Goal: Task Accomplishment & Management: Manage account settings

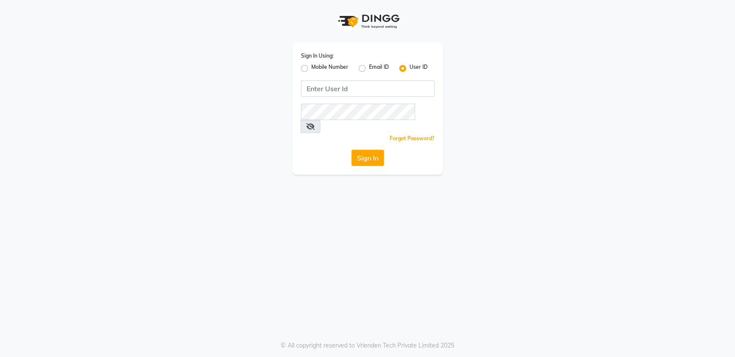
click at [311, 70] on label "Mobile Number" at bounding box center [329, 68] width 37 height 10
click at [311, 69] on input "Mobile Number" at bounding box center [314, 66] width 6 height 6
radio input "true"
radio input "false"
click at [387, 87] on input "Username" at bounding box center [382, 89] width 105 height 16
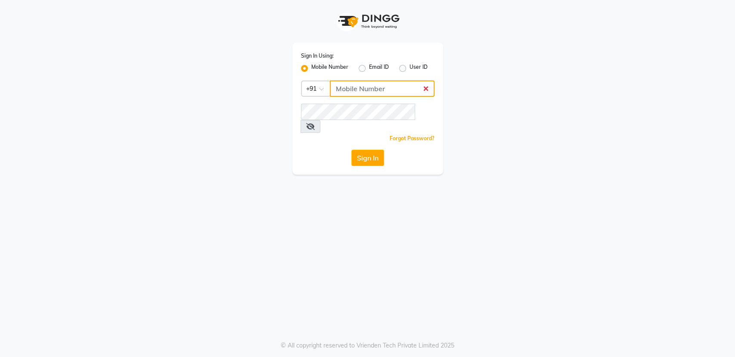
type input "8484885741"
click at [371, 150] on button "Sign In" at bounding box center [367, 158] width 33 height 16
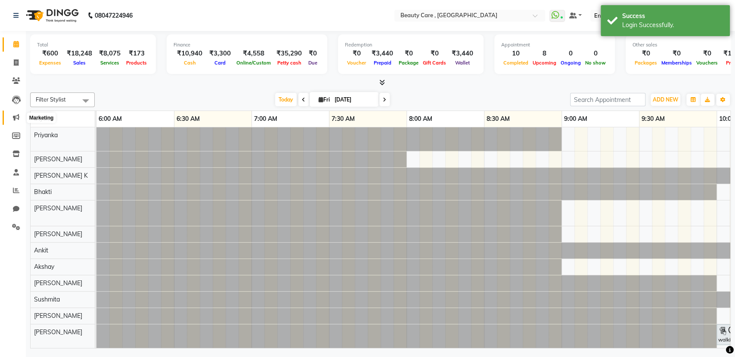
click at [13, 117] on icon at bounding box center [16, 117] width 6 height 6
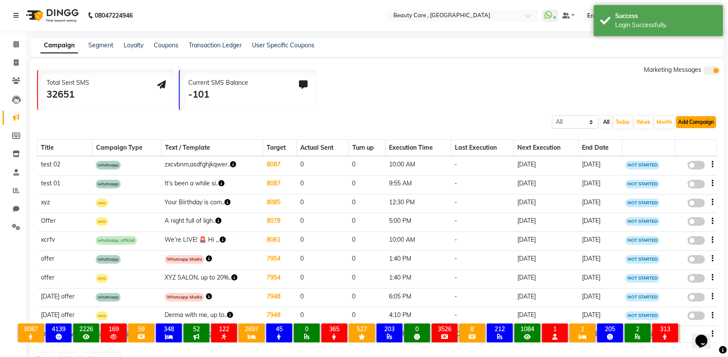
click at [711, 118] on button "Add Campaign" at bounding box center [696, 122] width 40 height 12
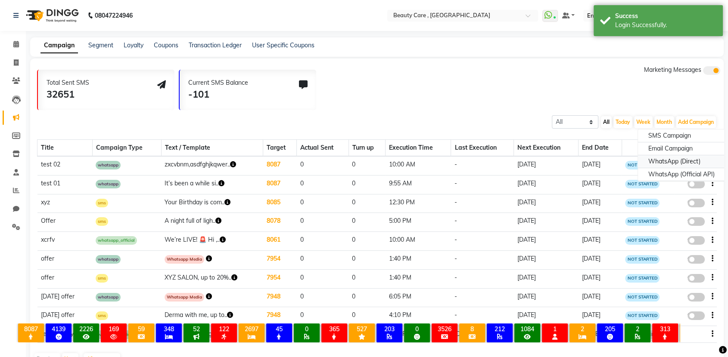
click at [689, 162] on div "WhatsApp (Direct)" at bounding box center [681, 161] width 87 height 13
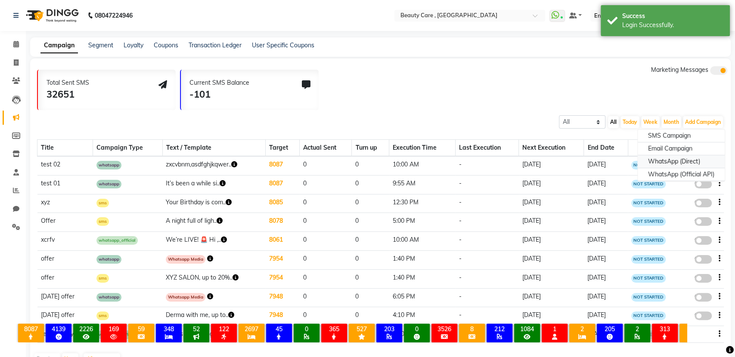
select select "2"
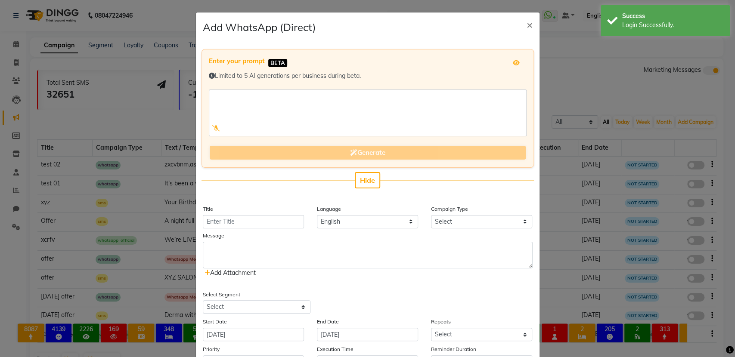
click at [238, 271] on span "Add Attachment" at bounding box center [230, 273] width 51 height 8
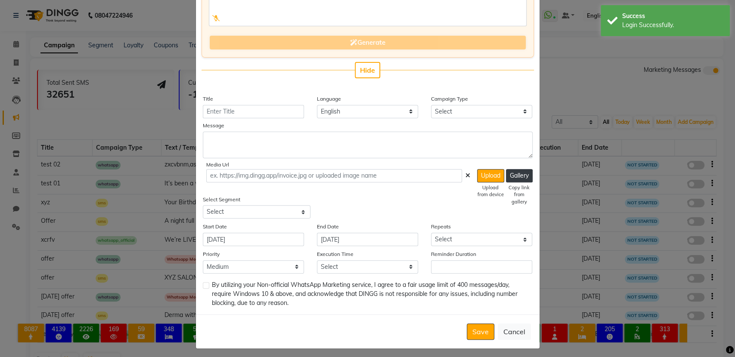
scroll to position [113, 0]
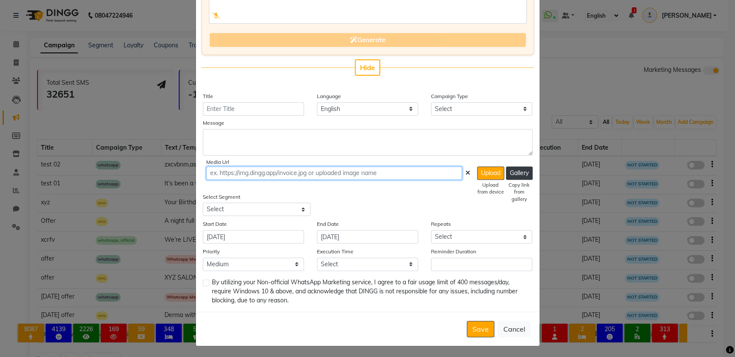
click at [304, 170] on input "text" at bounding box center [334, 173] width 256 height 13
paste input "[URL][DOMAIN_NAME]"
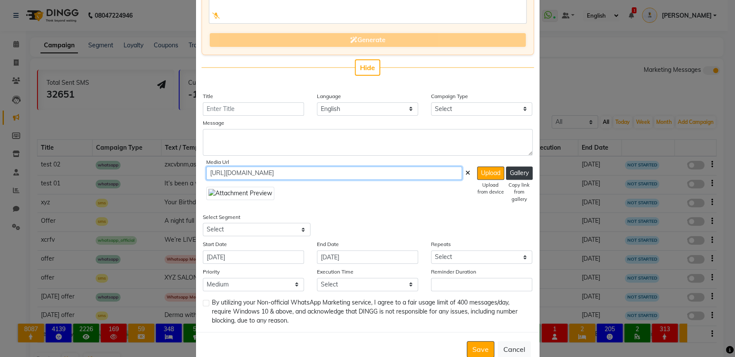
scroll to position [0, 36]
type input "[URL][DOMAIN_NAME]"
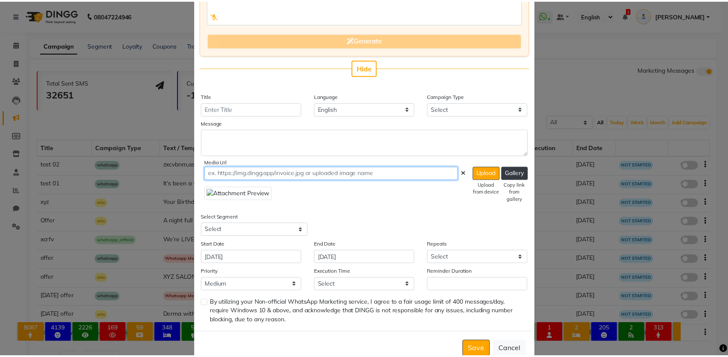
scroll to position [0, 0]
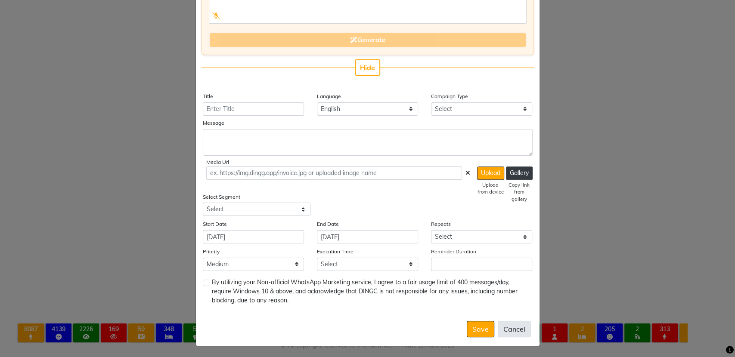
click at [516, 326] on button "Cancel" at bounding box center [514, 329] width 33 height 16
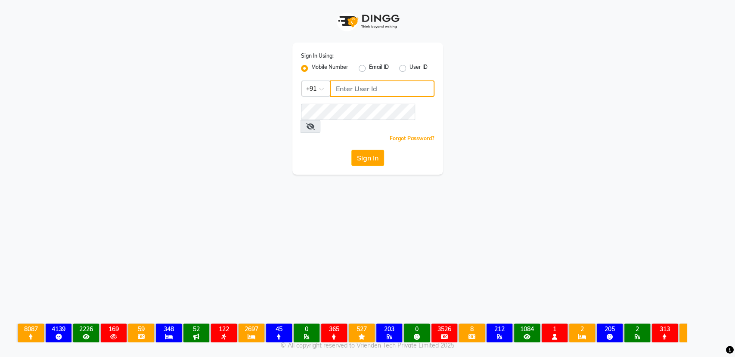
click at [357, 88] on input "Username" at bounding box center [382, 89] width 105 height 16
type input "8484885741"
click at [373, 150] on button "Sign In" at bounding box center [367, 158] width 33 height 16
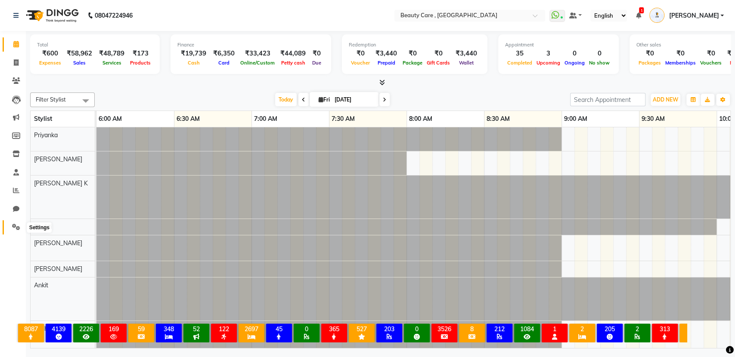
drag, startPoint x: 13, startPoint y: 227, endPoint x: 42, endPoint y: 220, distance: 29.8
click at [13, 227] on icon at bounding box center [16, 227] width 8 height 6
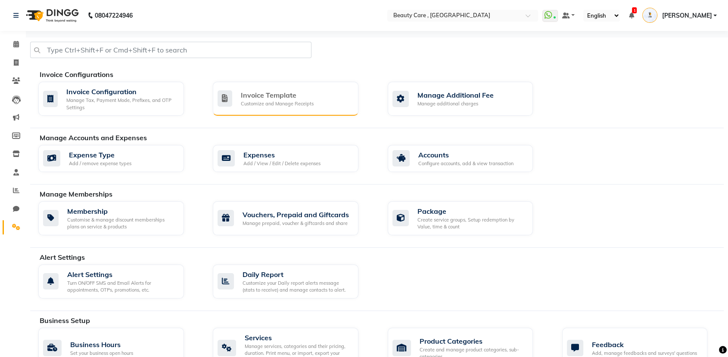
click at [271, 98] on div "Invoice Template" at bounding box center [277, 95] width 73 height 10
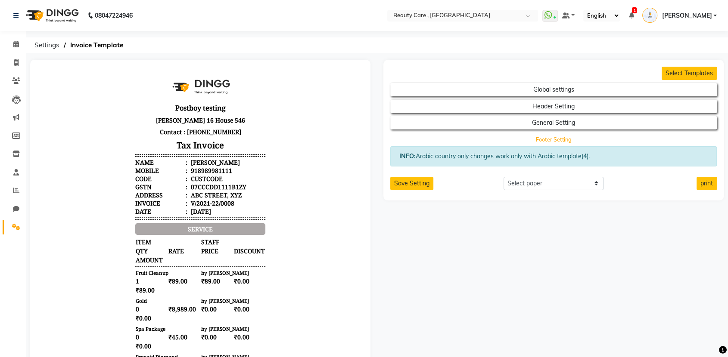
click at [529, 135] on button "Footer Setting" at bounding box center [554, 139] width 294 height 12
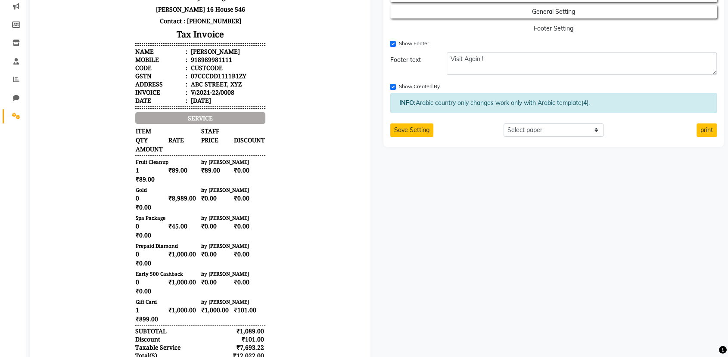
scroll to position [143, 0]
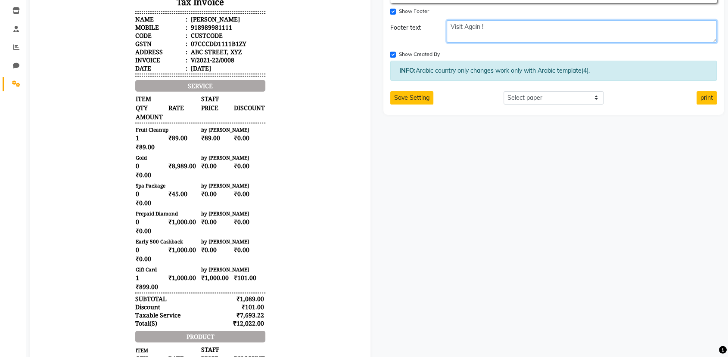
click at [494, 33] on textarea "Visit Again !" at bounding box center [582, 31] width 270 height 22
paste textarea "<!DOCTYPE html> <html> <head> <style> .image-row { display: flex; gap: 5px; /* …"
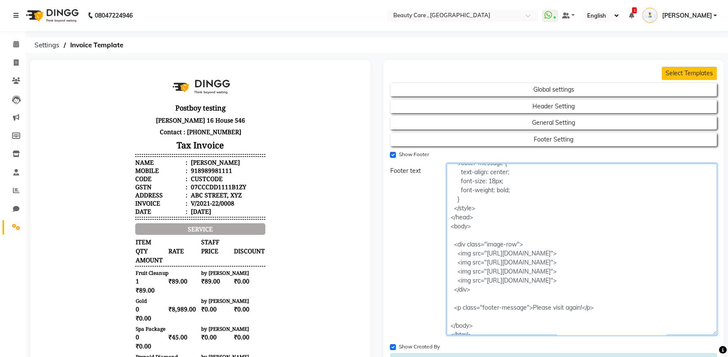
scroll to position [147, 0]
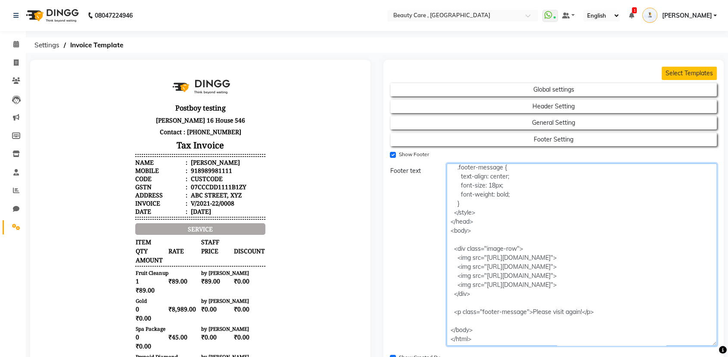
drag, startPoint x: 711, startPoint y: 181, endPoint x: 681, endPoint y: 342, distance: 163.4
click at [681, 342] on textarea "<!DOCTYPE html> <html> <head> <style> .image-row { display: flex; gap: 5px; /* …" at bounding box center [582, 255] width 270 height 183
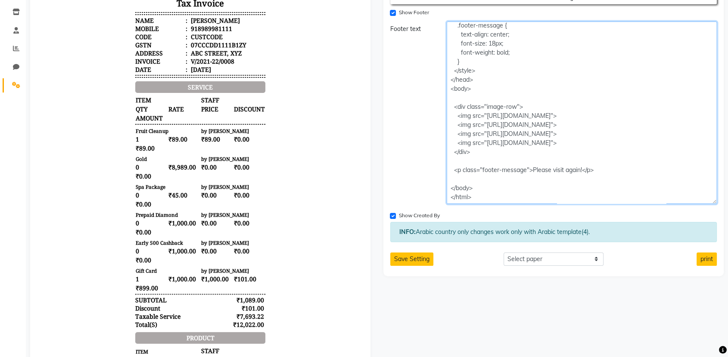
scroll to position [143, 0]
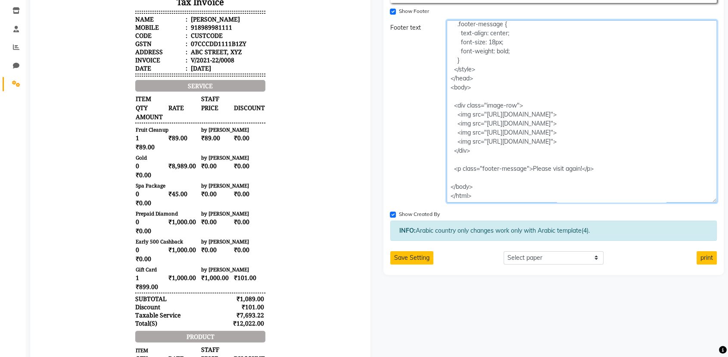
drag, startPoint x: 588, startPoint y: 112, endPoint x: 458, endPoint y: 114, distance: 129.6
click at [458, 114] on textarea "<!DOCTYPE html> <html> <head> <style> .image-row { display: flex; gap: 5px; /* …" at bounding box center [582, 111] width 270 height 183
drag, startPoint x: 577, startPoint y: 122, endPoint x: 445, endPoint y: 123, distance: 132.6
click at [445, 123] on div "<!DOCTYPE html> <html> <head> <style> .image-row { display: flex; gap: 5px; /* …" at bounding box center [581, 111] width 283 height 183
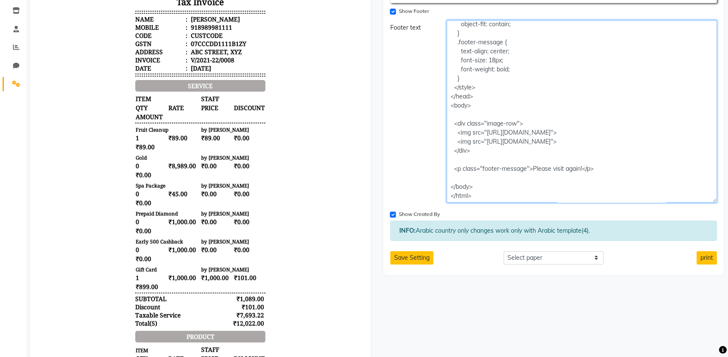
scroll to position [129, 0]
drag, startPoint x: 575, startPoint y: 135, endPoint x: 443, endPoint y: 135, distance: 131.8
click at [443, 135] on div "<!DOCTYPE html> <html> <head> <style> .image-row { display: flex; gap: 5px; /* …" at bounding box center [581, 111] width 283 height 183
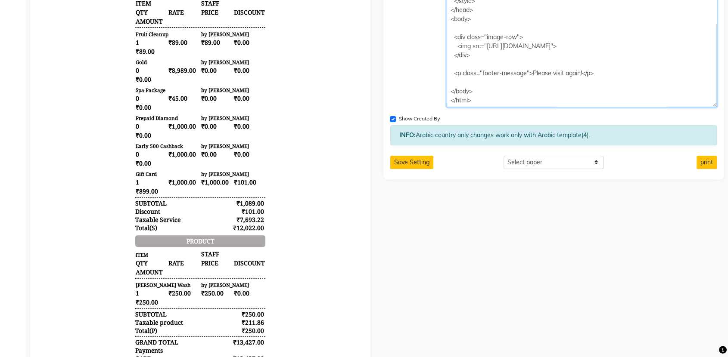
scroll to position [478, 0]
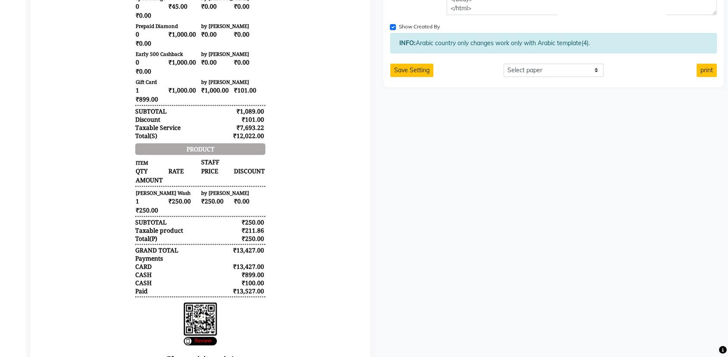
scroll to position [239, 0]
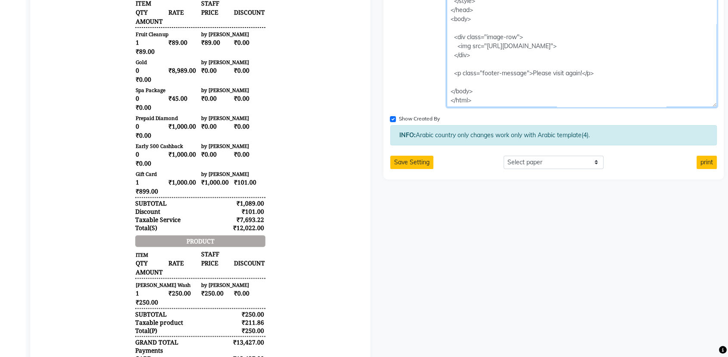
drag, startPoint x: 559, startPoint y: 44, endPoint x: 488, endPoint y: 44, distance: 71.1
click at [488, 44] on textarea "<!DOCTYPE html> <html> <head> <style> .image-row { display: flex; gap: 5px; /* …" at bounding box center [582, 16] width 270 height 183
paste textarea "M42K0t"
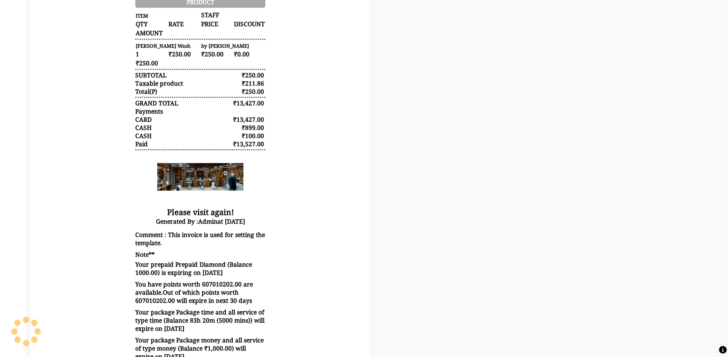
scroll to position [7, 0]
type textarea "<!DOCTYPE html> <html> <head> <style> .image-row { display: flex; gap: 5px; /* …"
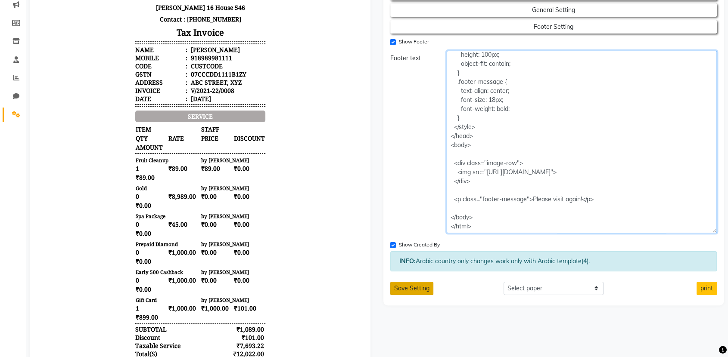
scroll to position [239, 0]
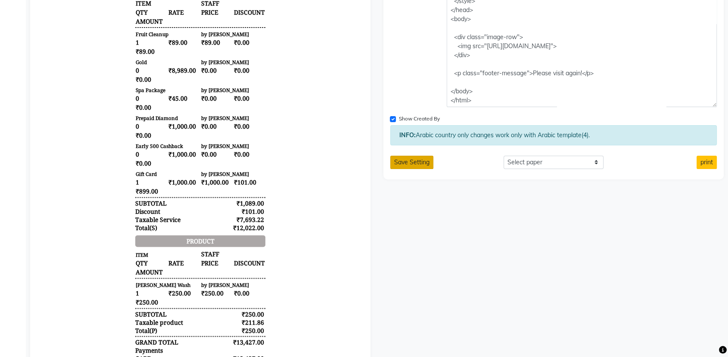
click at [416, 159] on button "Save Setting" at bounding box center [411, 162] width 43 height 13
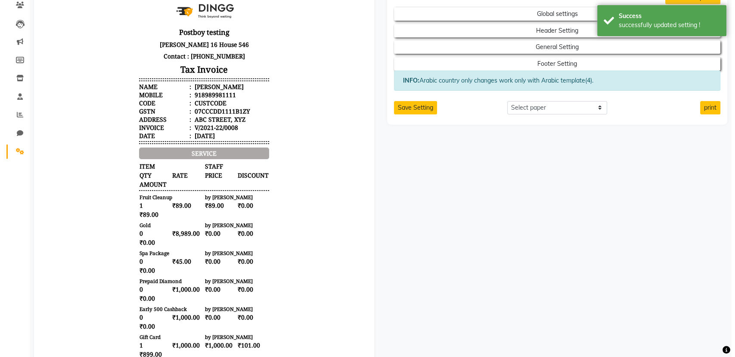
scroll to position [0, 0]
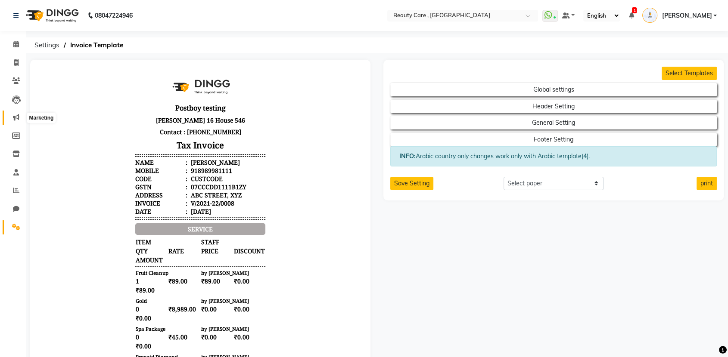
click at [15, 113] on span at bounding box center [16, 118] width 15 height 10
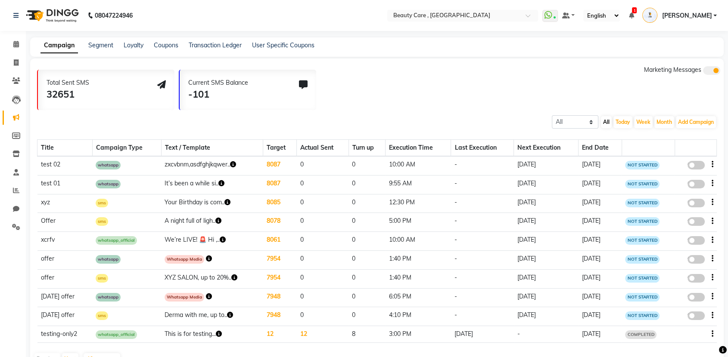
click at [713, 163] on button "button" at bounding box center [712, 164] width 2 height 9
click at [686, 161] on div "Edit" at bounding box center [688, 159] width 27 height 11
select select "3"
select select "2"
select select "1"
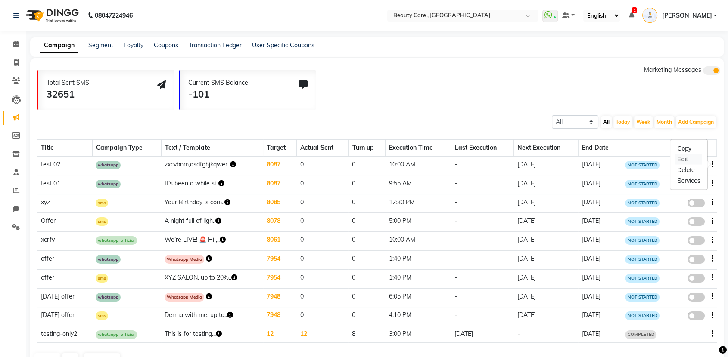
select select "2"
select select "600"
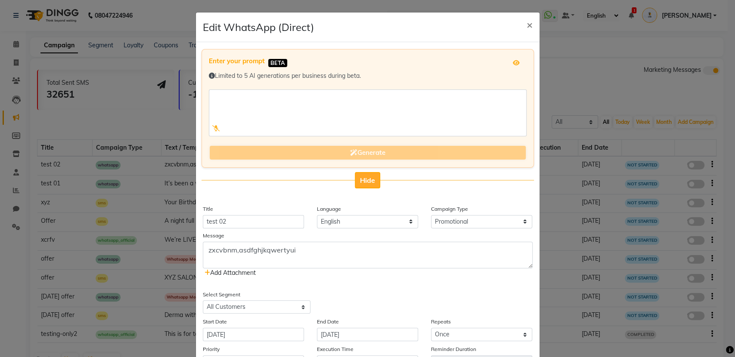
click at [363, 185] on button "Hide" at bounding box center [367, 180] width 25 height 16
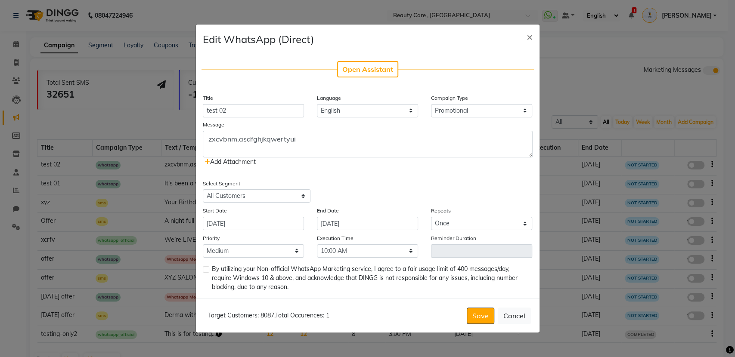
click at [247, 165] on span "Add Attachment" at bounding box center [230, 162] width 51 height 8
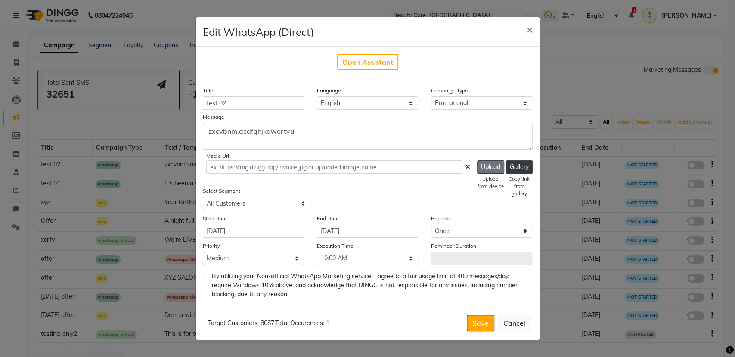
click at [490, 172] on button "Upload" at bounding box center [490, 167] width 27 height 13
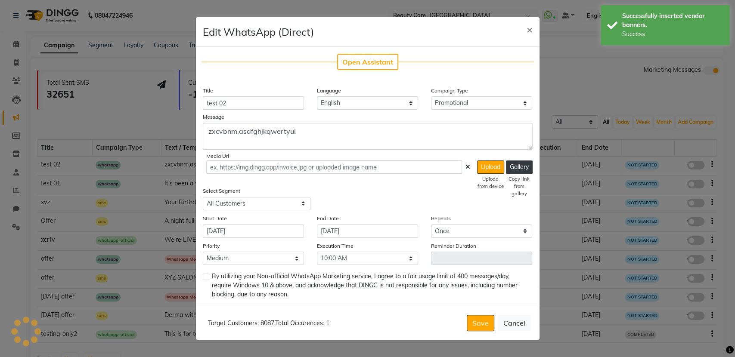
type input "[URL][DOMAIN_NAME]"
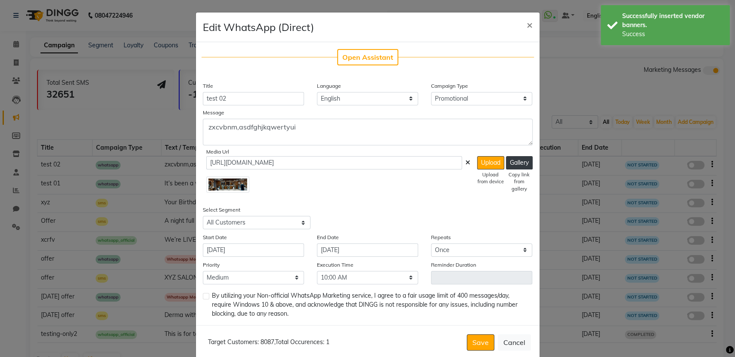
click at [203, 295] on label at bounding box center [206, 296] width 6 height 6
click at [203, 295] on input "checkbox" at bounding box center [206, 297] width 6 height 6
checkbox input "true"
click at [475, 342] on button "Save" at bounding box center [481, 343] width 28 height 16
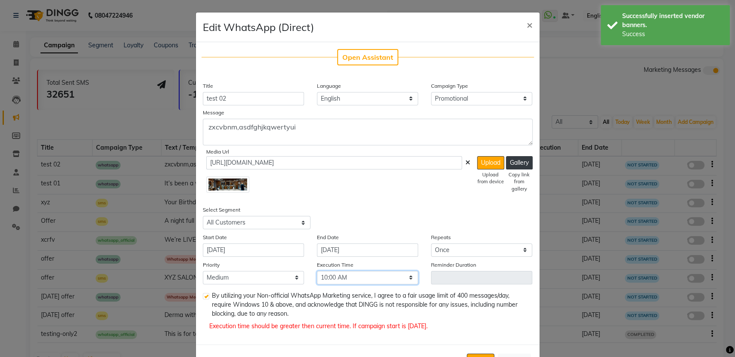
click at [351, 276] on select "Select 09:00 AM 09:05 AM 09:10 AM 09:15 AM 09:20 AM 09:25 AM 09:30 AM 09:35 AM …" at bounding box center [367, 277] width 101 height 13
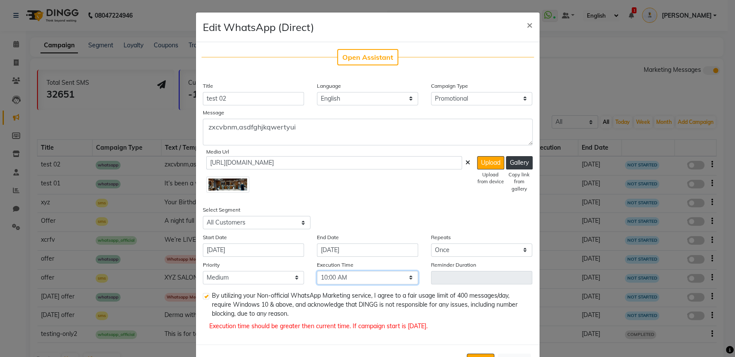
select select "1200"
click at [317, 271] on select "Select 09:00 AM 09:05 AM 09:10 AM 09:15 AM 09:20 AM 09:25 AM 09:30 AM 09:35 AM …" at bounding box center [367, 277] width 101 height 13
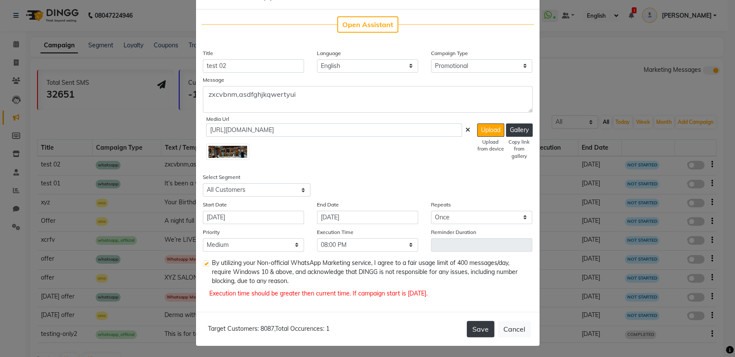
click at [473, 332] on button "Save" at bounding box center [481, 329] width 28 height 16
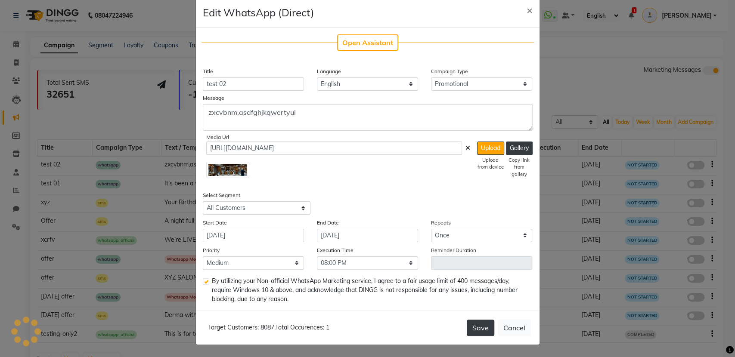
scroll to position [13, 0]
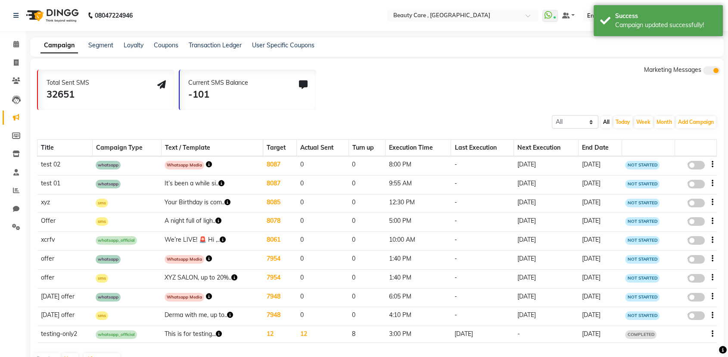
click at [695, 165] on span at bounding box center [695, 165] width 17 height 9
click at [699, 167] on input "false" at bounding box center [699, 167] width 0 height 0
select select "3"
select select "2"
select select "1"
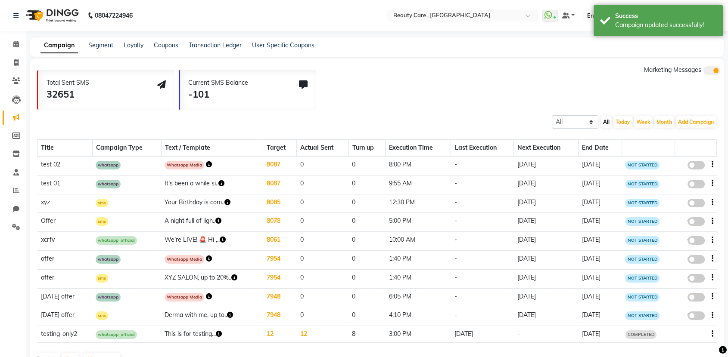
select select "2"
select select "1200"
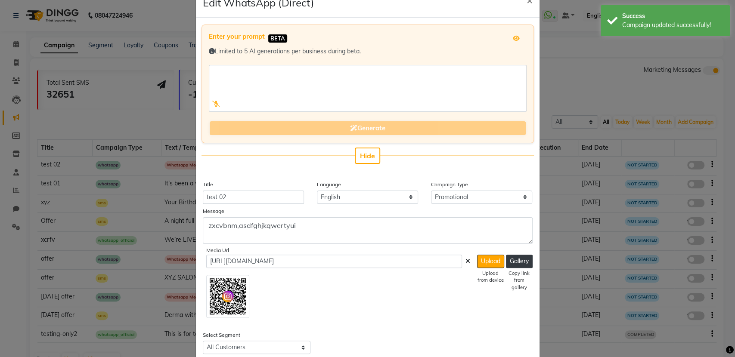
scroll to position [48, 0]
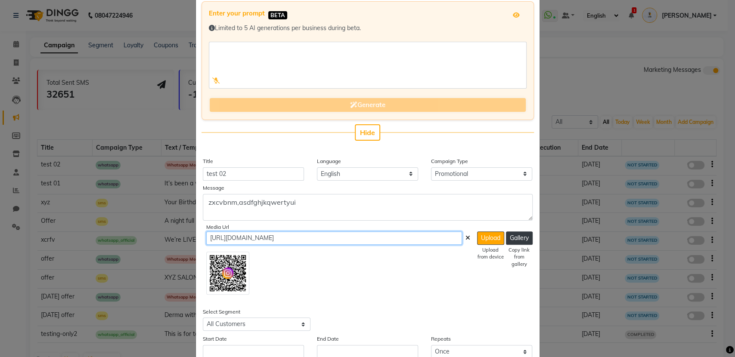
click at [388, 239] on input "[URL][DOMAIN_NAME]" at bounding box center [334, 238] width 256 height 13
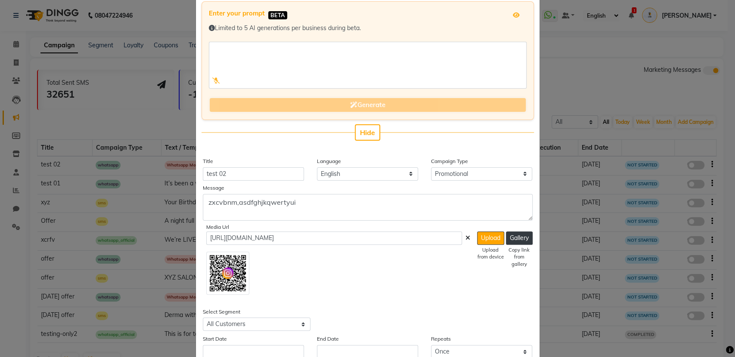
drag, startPoint x: 222, startPoint y: 264, endPoint x: 360, endPoint y: 283, distance: 138.7
click at [360, 283] on div at bounding box center [338, 271] width 264 height 47
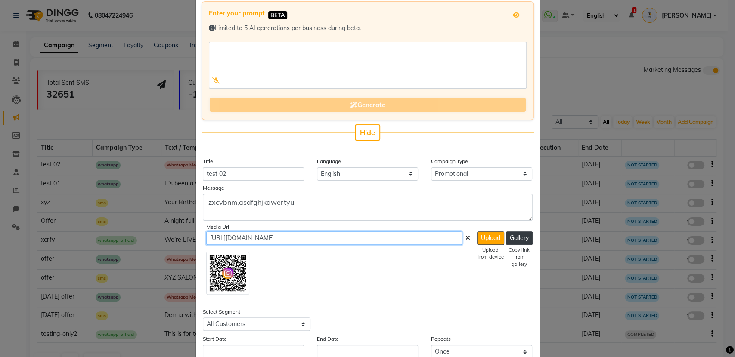
click at [389, 235] on input "[URL][DOMAIN_NAME]" at bounding box center [334, 238] width 256 height 13
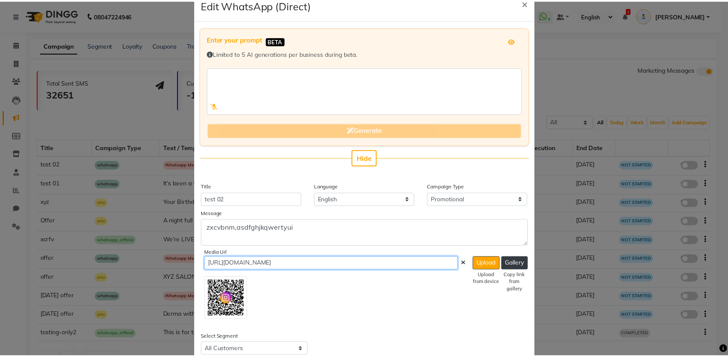
scroll to position [0, 0]
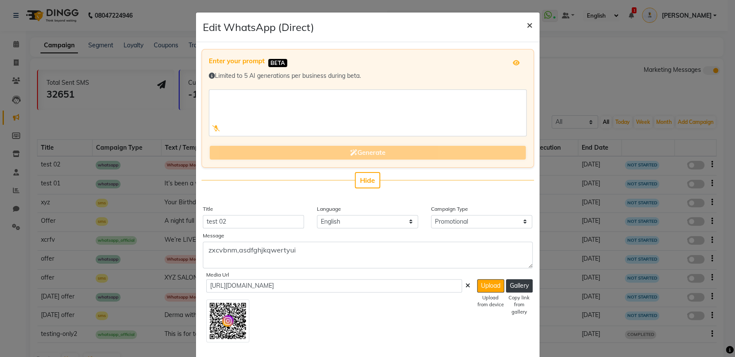
click at [527, 23] on span "×" at bounding box center [530, 24] width 6 height 13
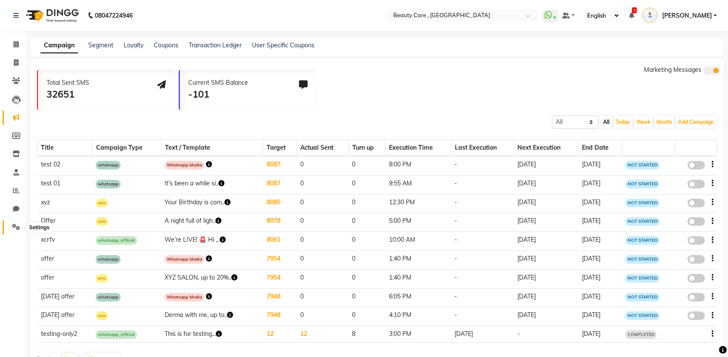
click at [13, 229] on icon at bounding box center [16, 227] width 8 height 6
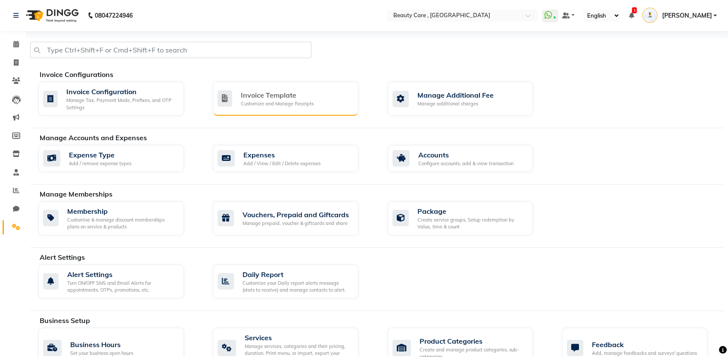
click at [278, 100] on div "Customize and Manage Receipts" at bounding box center [277, 103] width 73 height 7
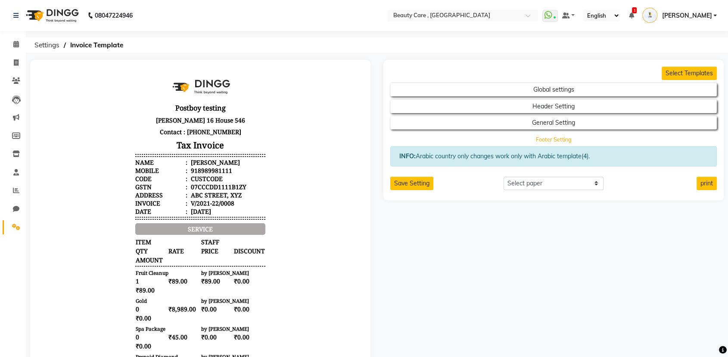
click at [541, 138] on button "Footer Setting" at bounding box center [554, 139] width 294 height 12
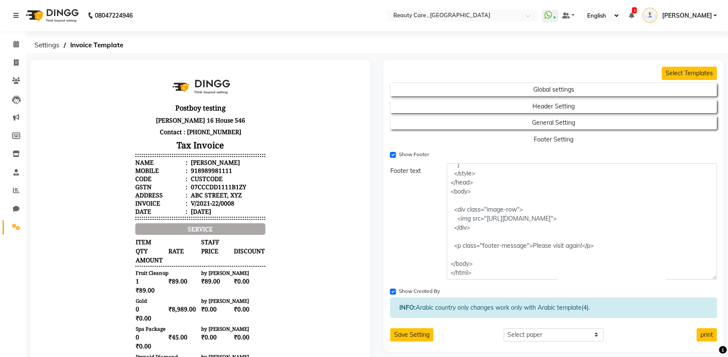
scroll to position [186, 0]
drag, startPoint x: 714, startPoint y: 183, endPoint x: 689, endPoint y: 278, distance: 97.5
click at [689, 278] on textarea "<!DOCTYPE html> <html> <head> <style> .image-row { display: flex; gap: 5px; /* …" at bounding box center [582, 222] width 270 height 116
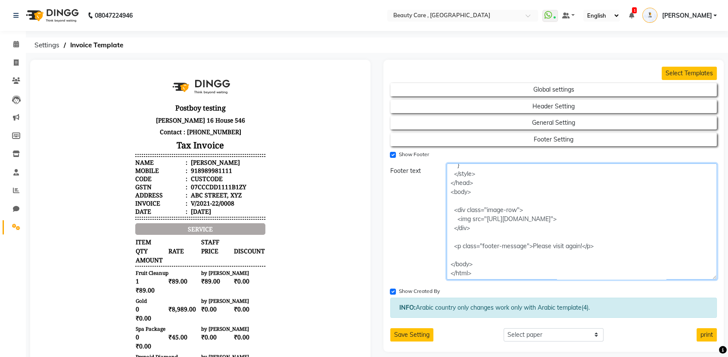
drag, startPoint x: 562, startPoint y: 217, endPoint x: 486, endPoint y: 218, distance: 76.2
click at [486, 218] on textarea "<!DOCTYPE html> <html> <head> <style> .image-row { display: flex; gap: 5px; /* …" at bounding box center [582, 222] width 270 height 116
paste textarea "[DOMAIN_NAME][URL]"
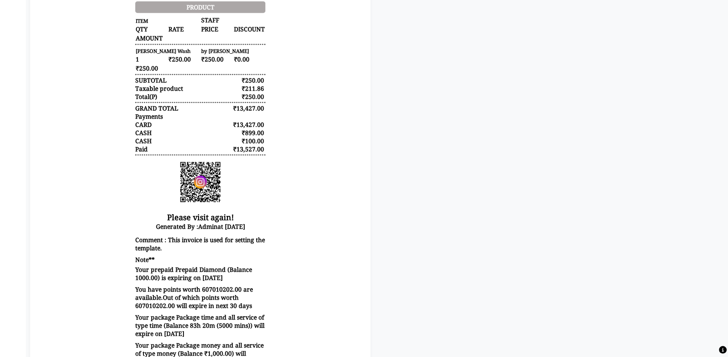
scroll to position [478, 0]
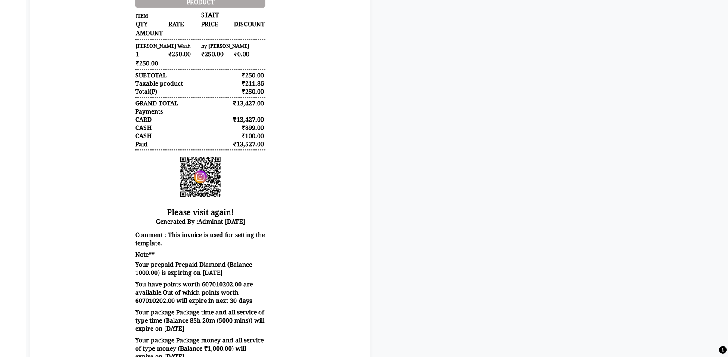
type textarea "<!DOCTYPE html> <html> <head> <style> .image-row { display: flex; gap: 5px; /* …"
